Goal: Check status

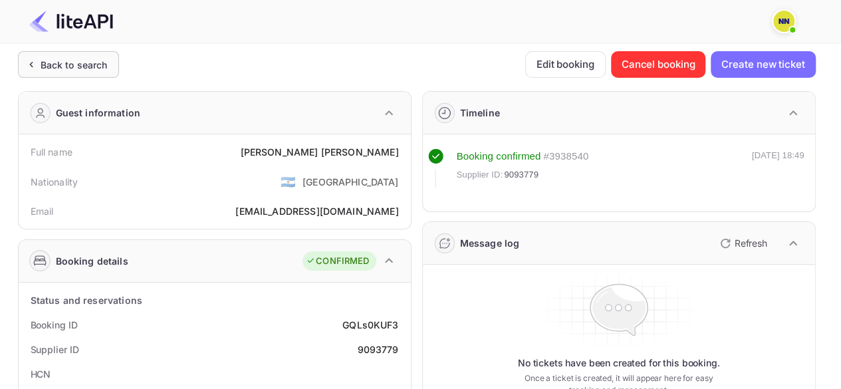
click at [80, 54] on div "Back to search" at bounding box center [68, 64] width 101 height 27
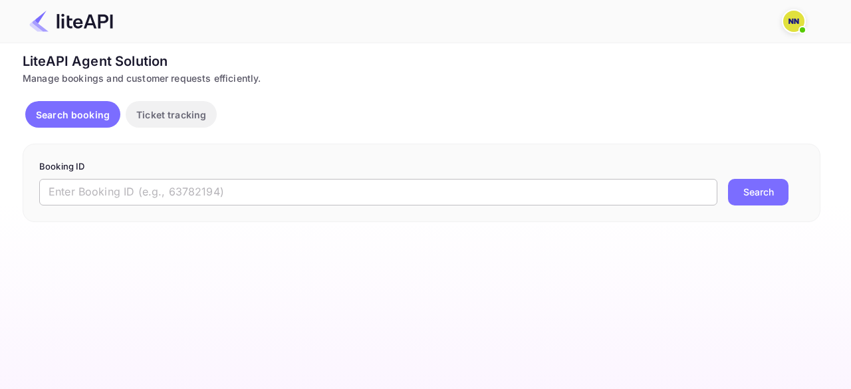
click at [187, 167] on input "text" at bounding box center [378, 192] width 678 height 27
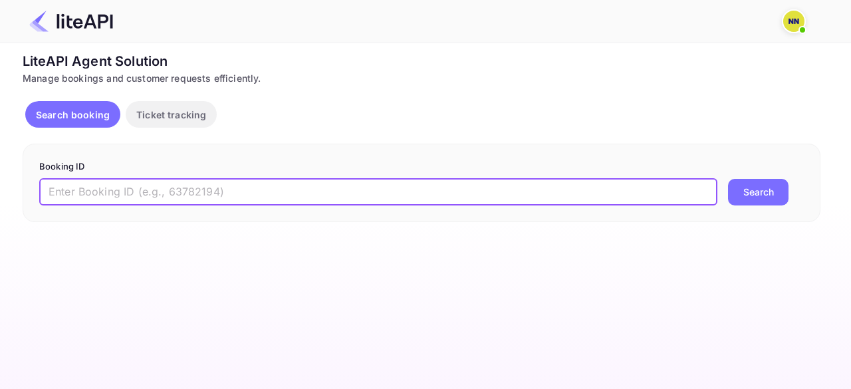
paste input "9131513"
type input "9131513"
click at [778, 167] on button "Search" at bounding box center [758, 192] width 60 height 27
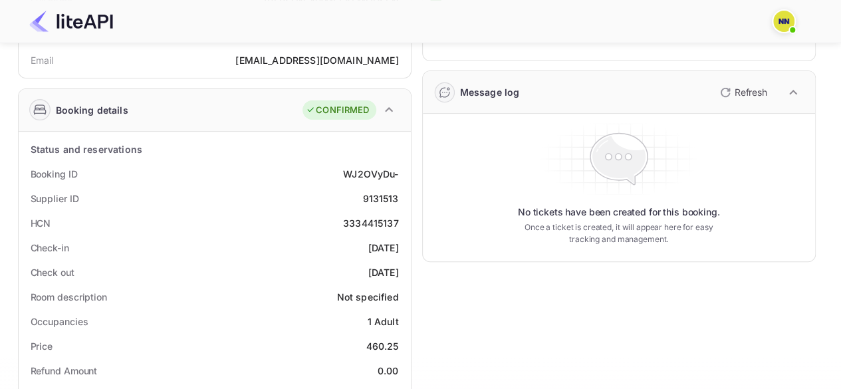
scroll to position [199, 0]
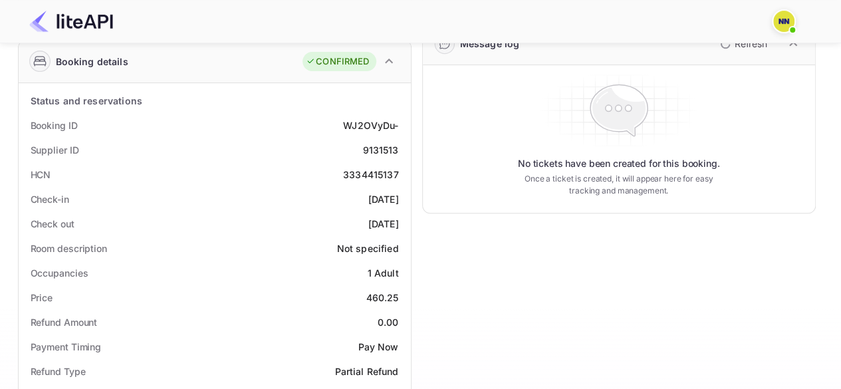
click at [359, 167] on div "3334415137" at bounding box center [371, 174] width 56 height 14
click at [356, 167] on div "3334415137" at bounding box center [371, 174] width 56 height 14
copy div "3334415137"
